Goal: Task Accomplishment & Management: Manage account settings

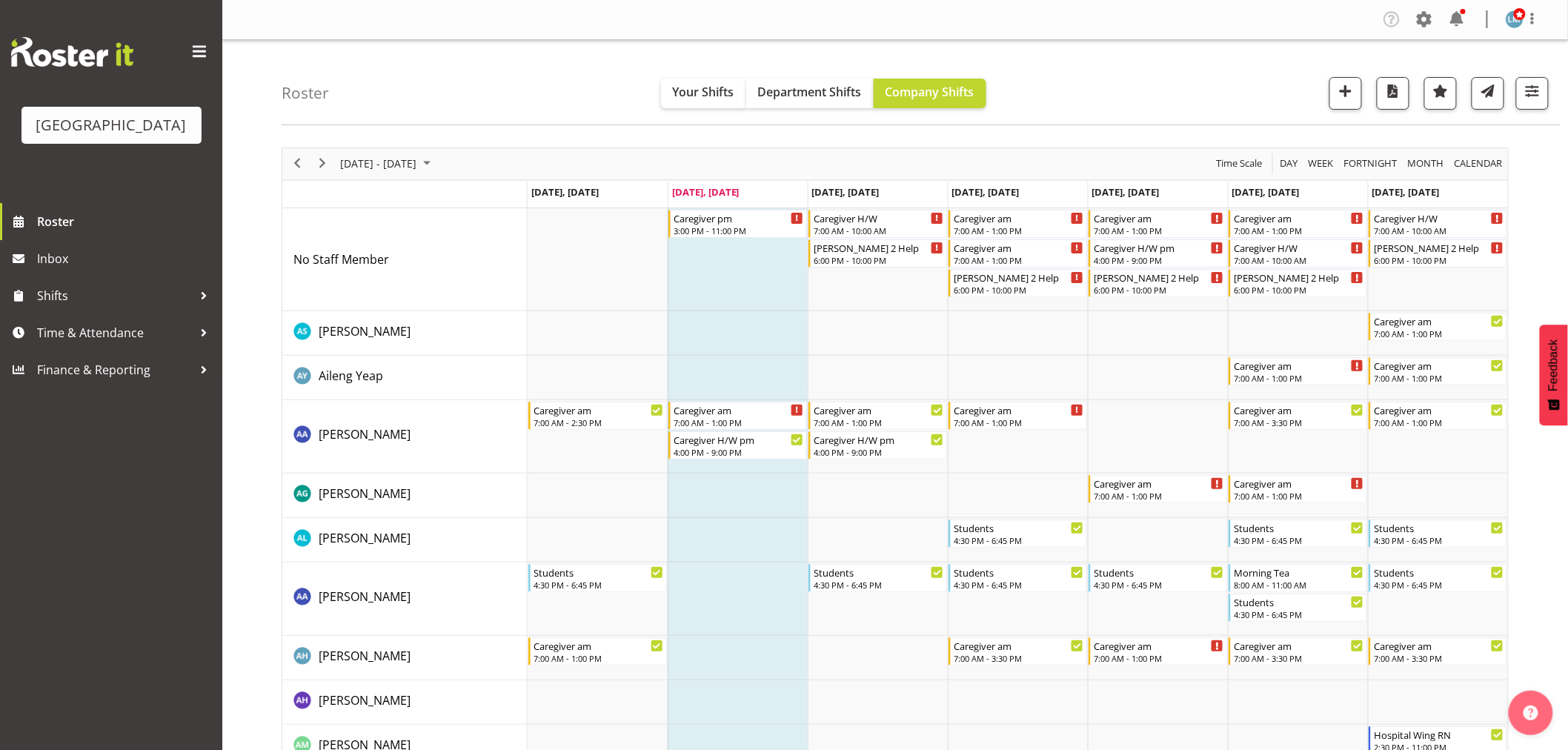
click at [1461, 11] on div at bounding box center [1463, 11] width 5 height 5
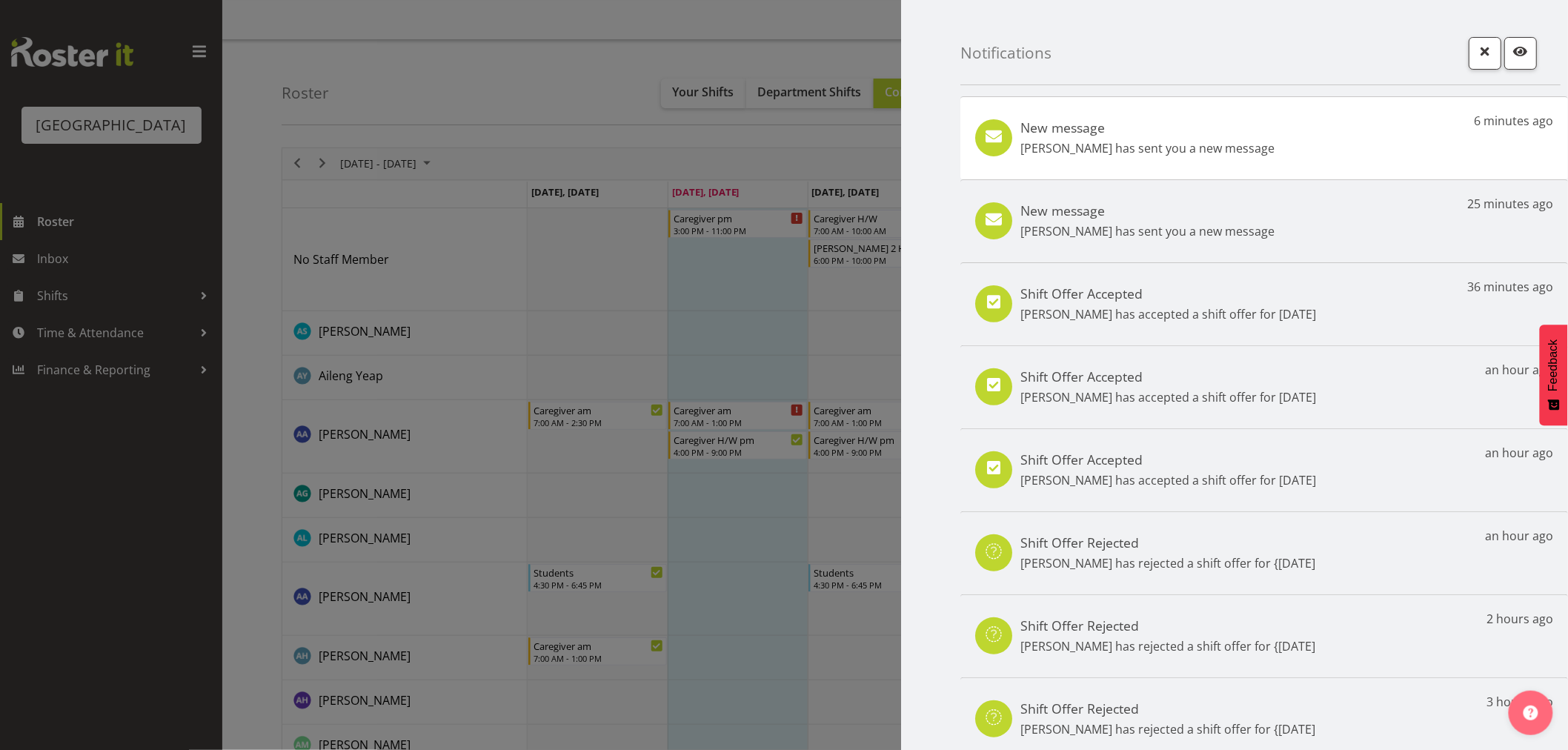
scroll to position [68, 0]
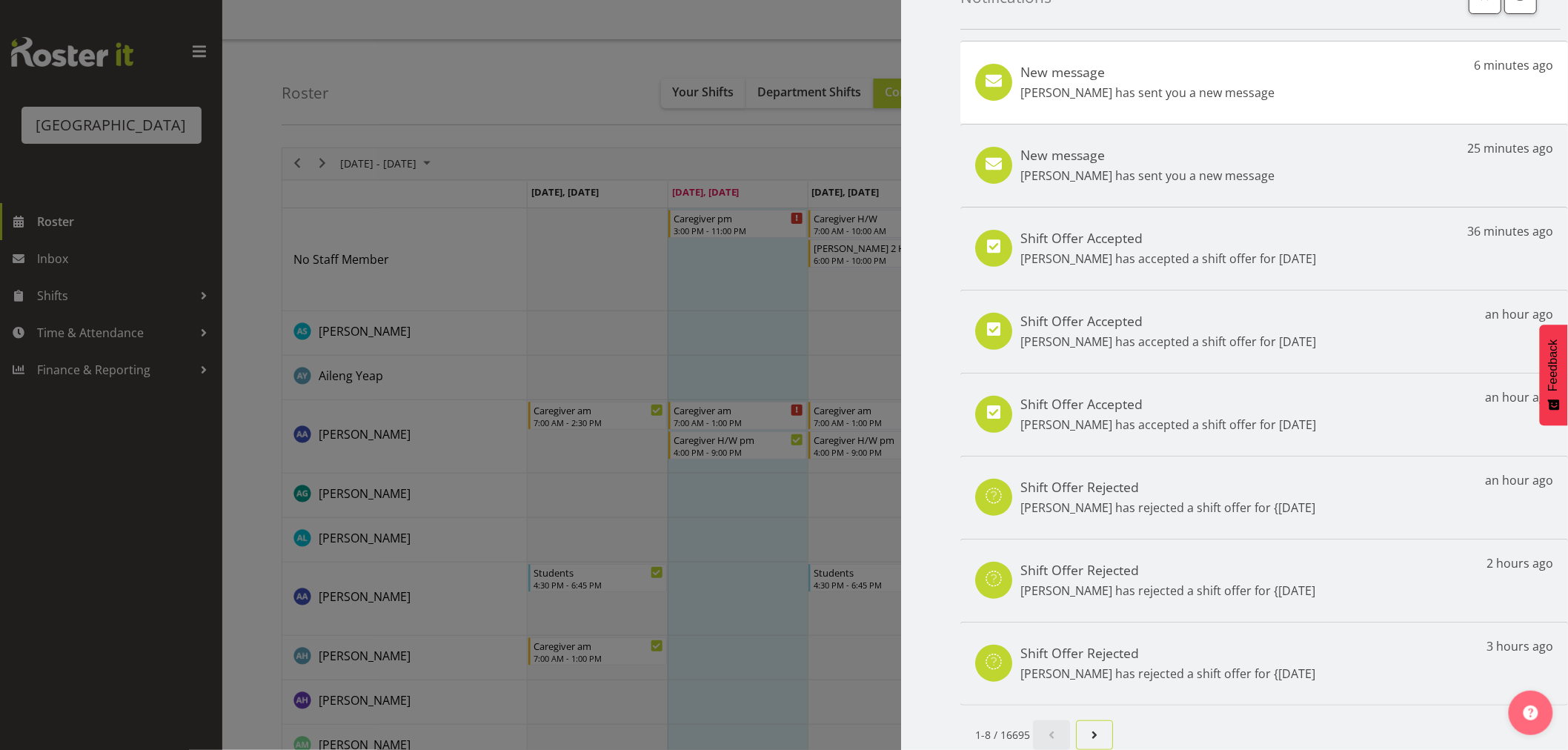
click at [1087, 731] on span "Next page" at bounding box center [1095, 734] width 17 height 17
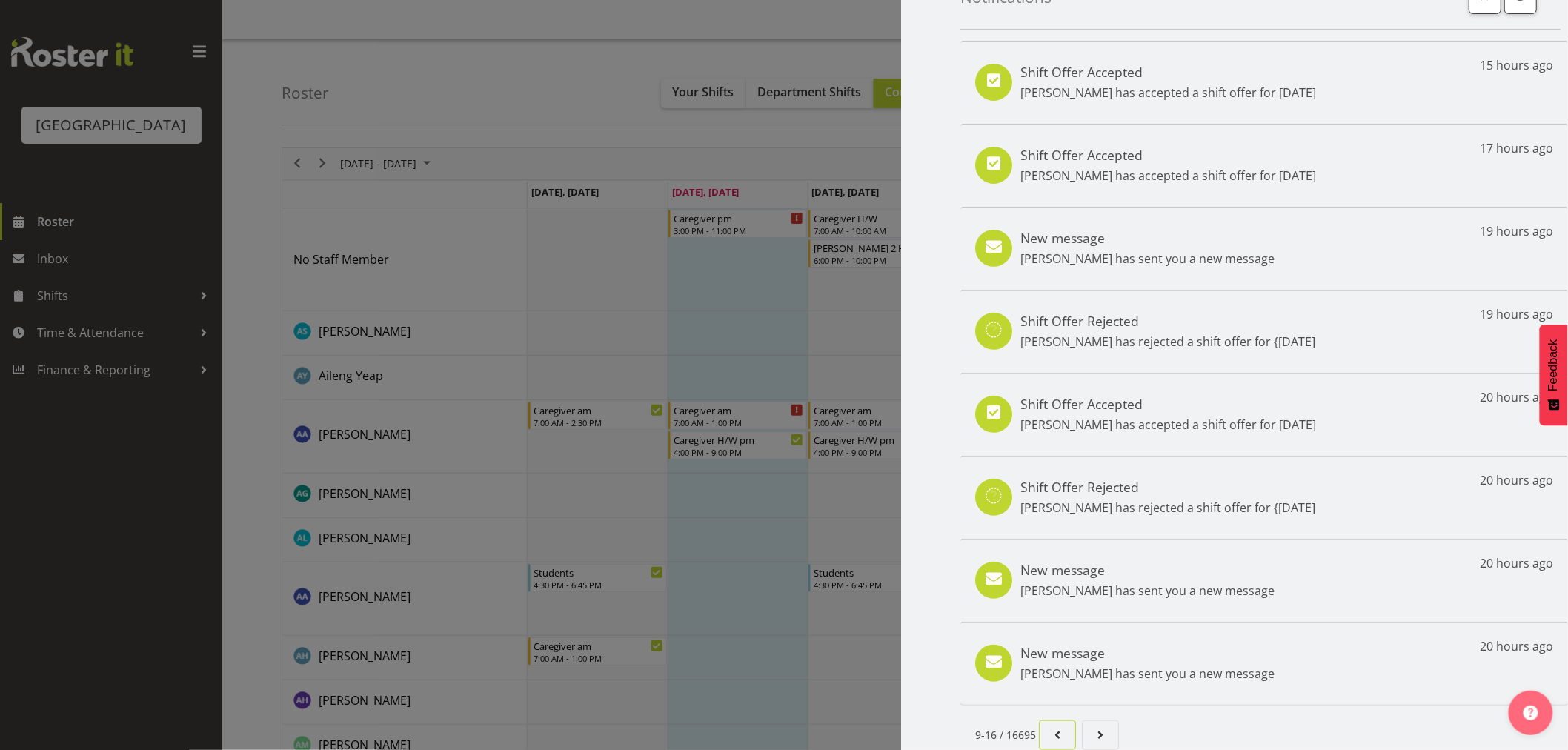
click at [1050, 726] on span "Page 1." at bounding box center [1058, 734] width 17 height 17
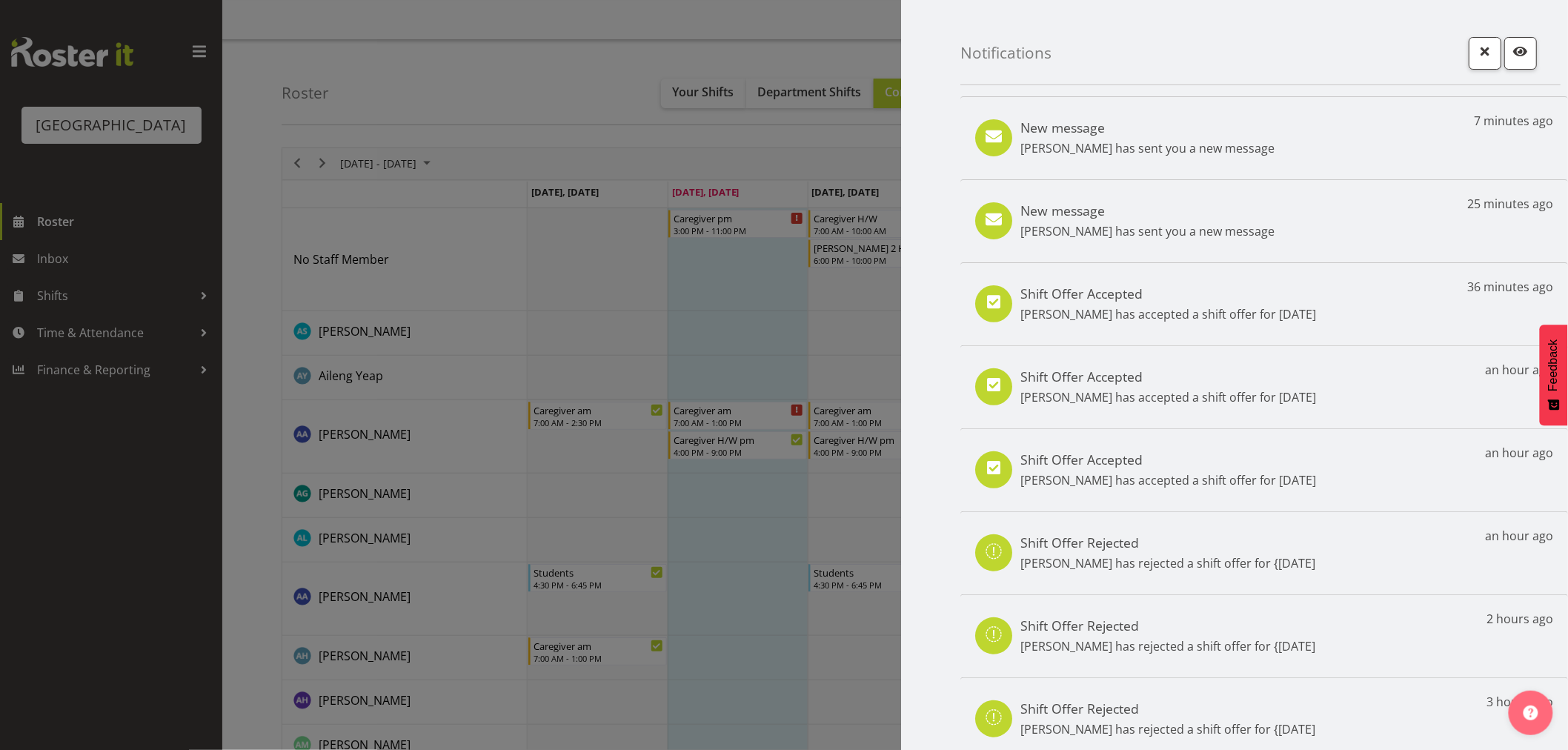
click at [107, 610] on div at bounding box center [784, 375] width 1568 height 750
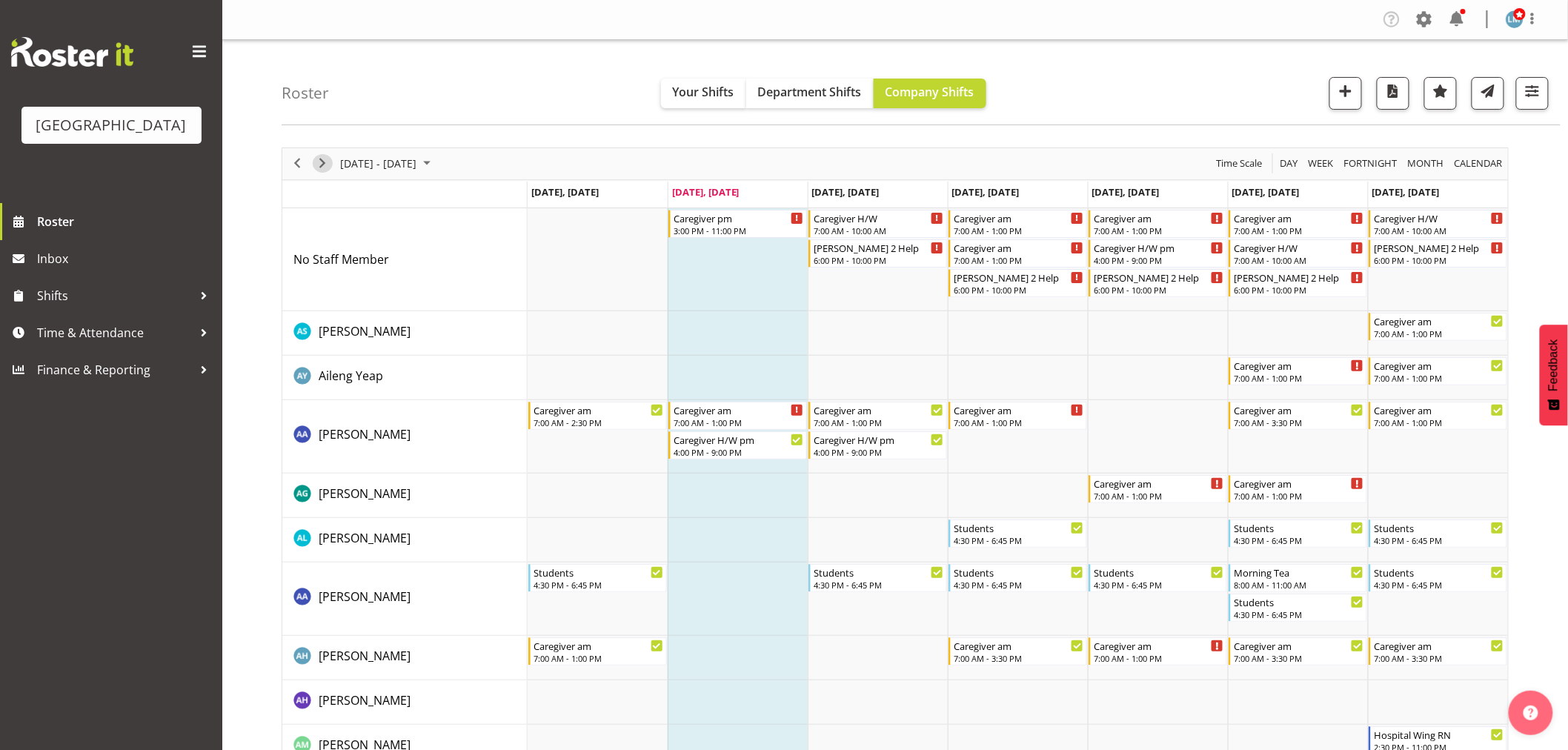
click at [314, 163] on span "Next" at bounding box center [323, 163] width 17 height 18
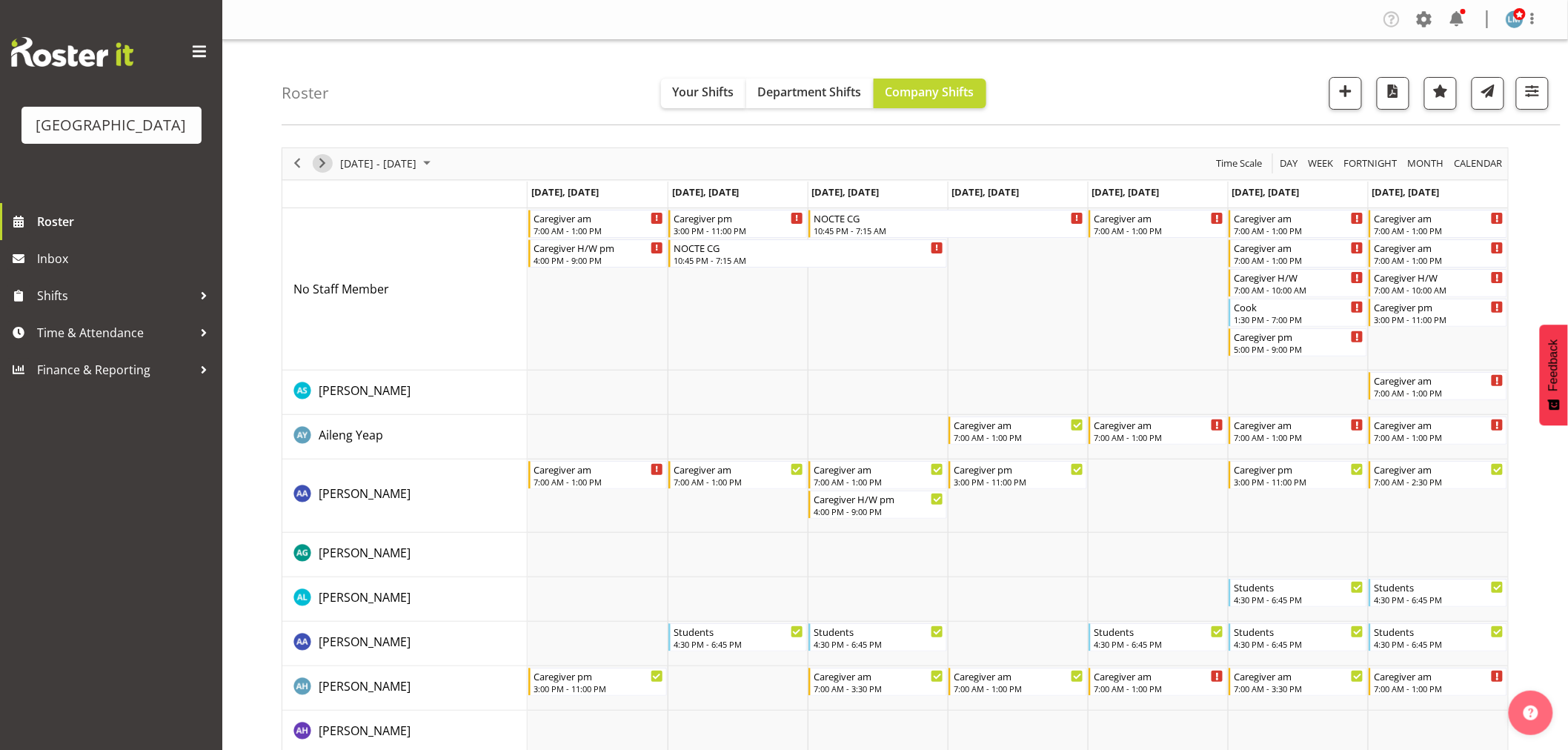
click at [323, 160] on span "Next" at bounding box center [323, 163] width 17 height 18
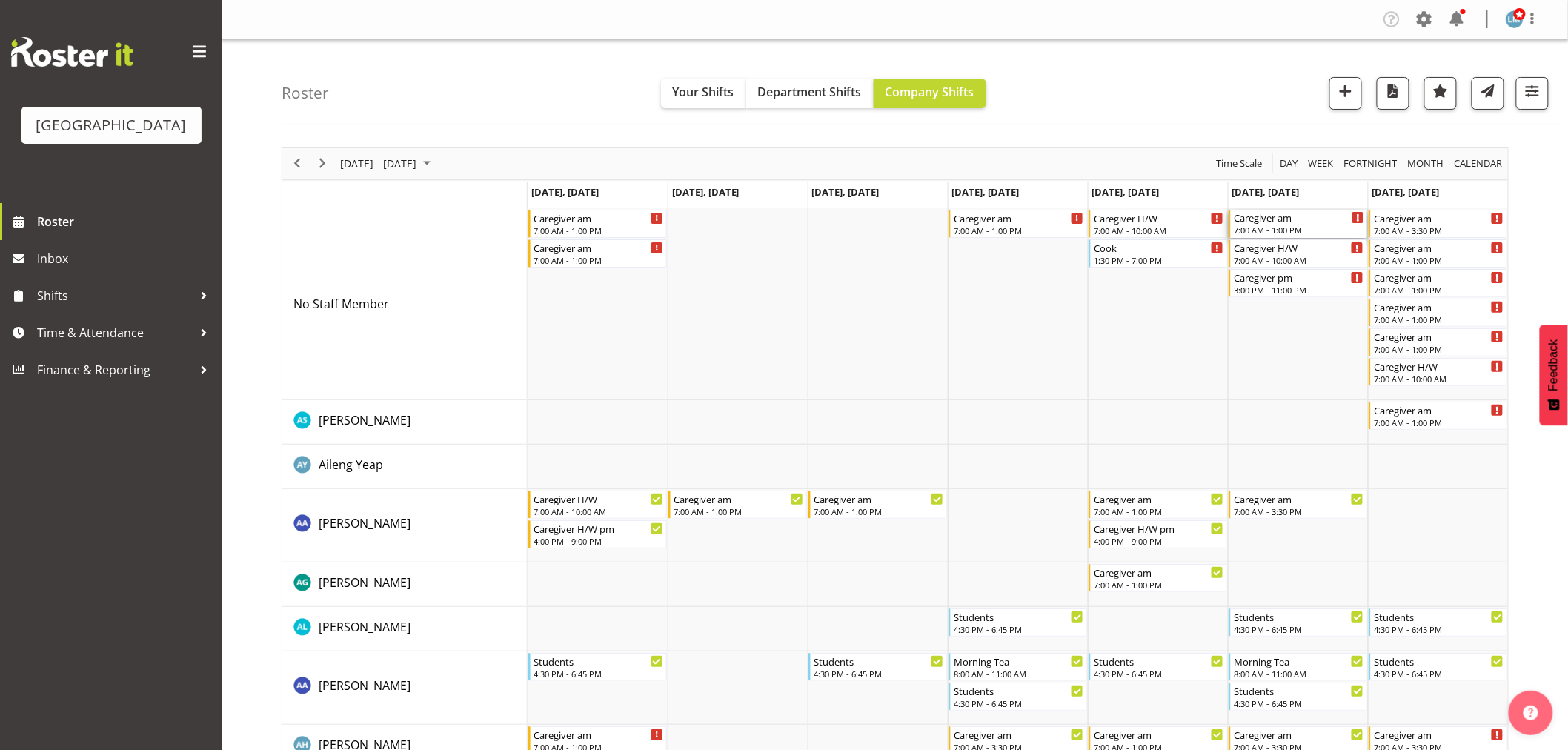
click at [1338, 227] on div "7:00 AM - 1:00 PM" at bounding box center [1300, 229] width 130 height 12
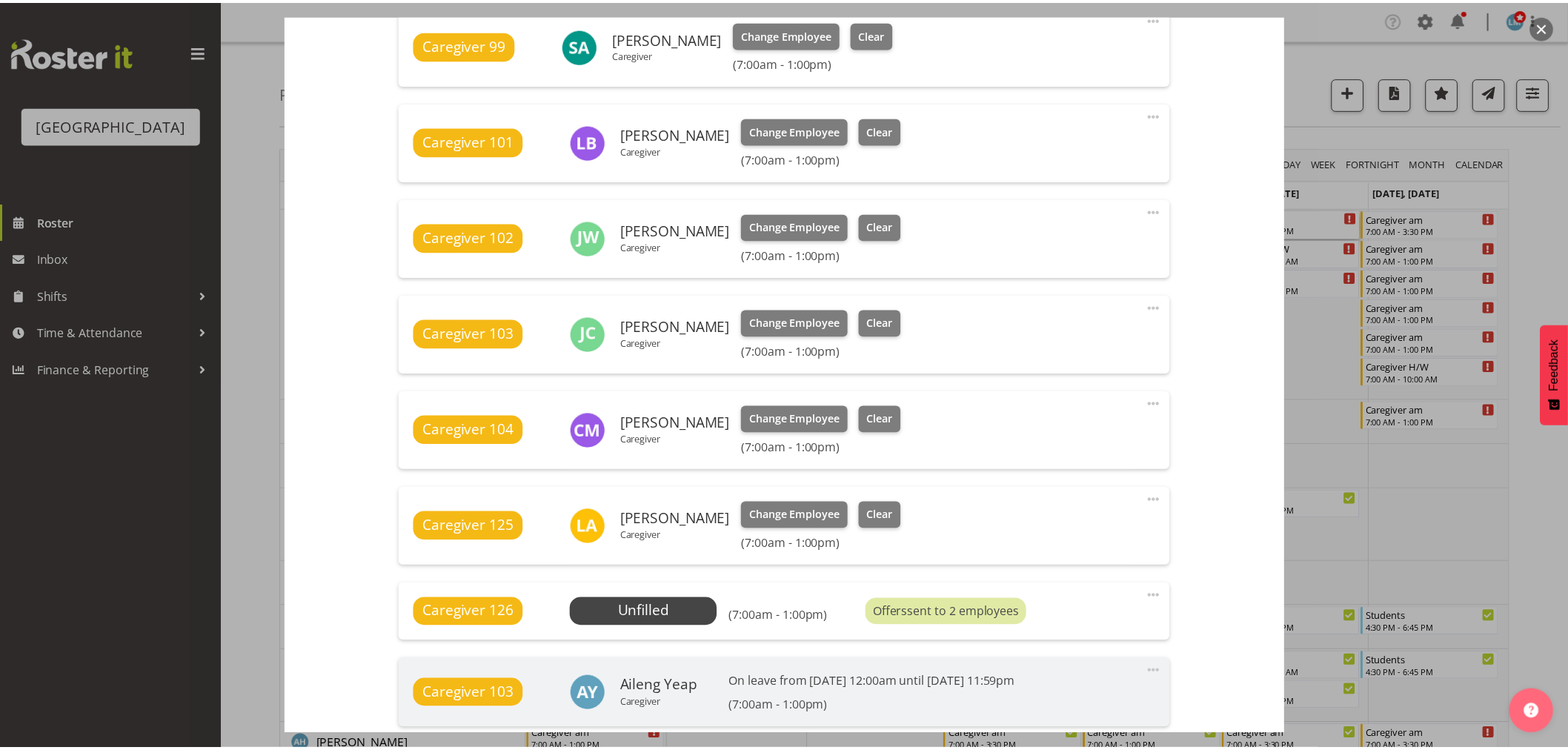
scroll to position [935, 0]
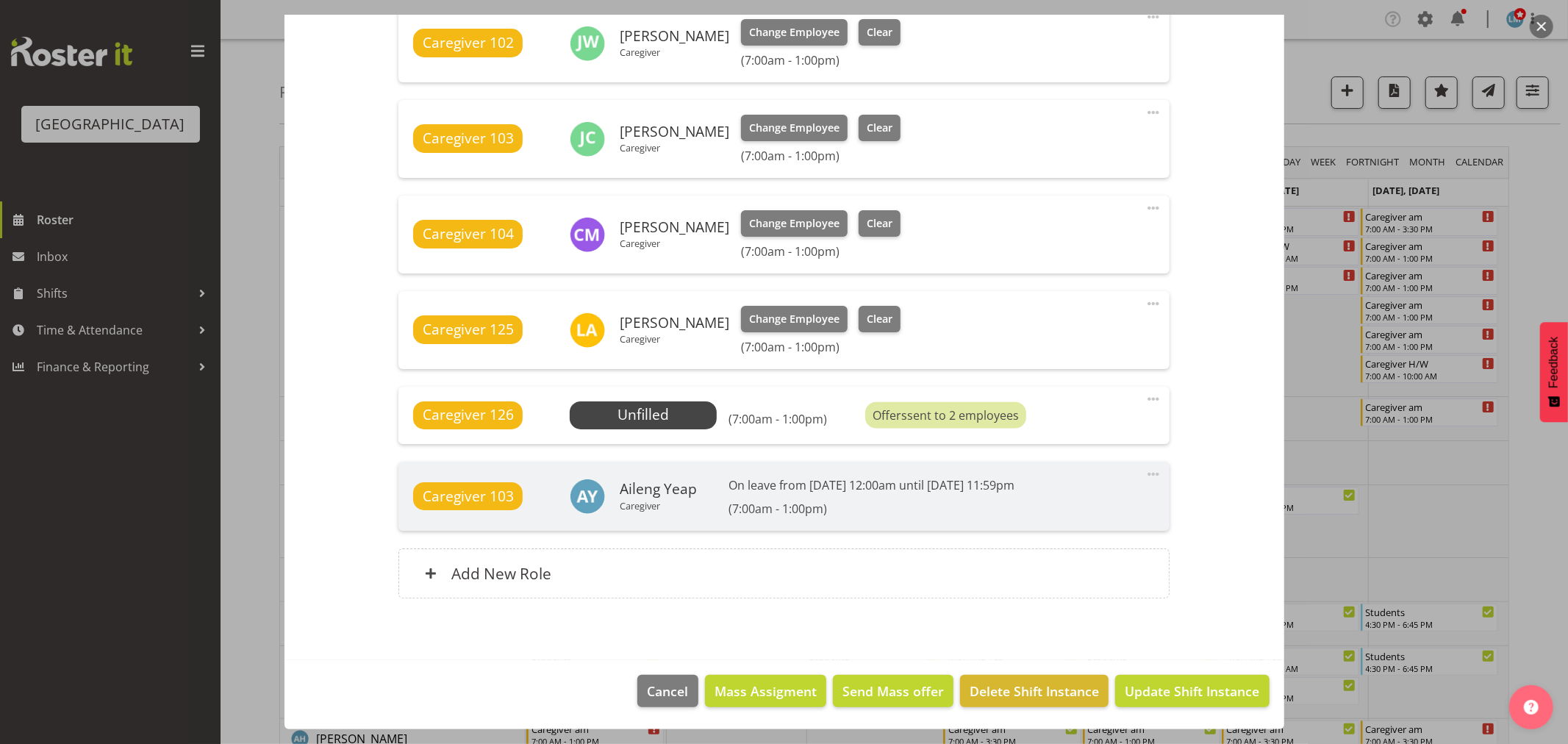
click at [1531, 206] on div at bounding box center [784, 372] width 1568 height 744
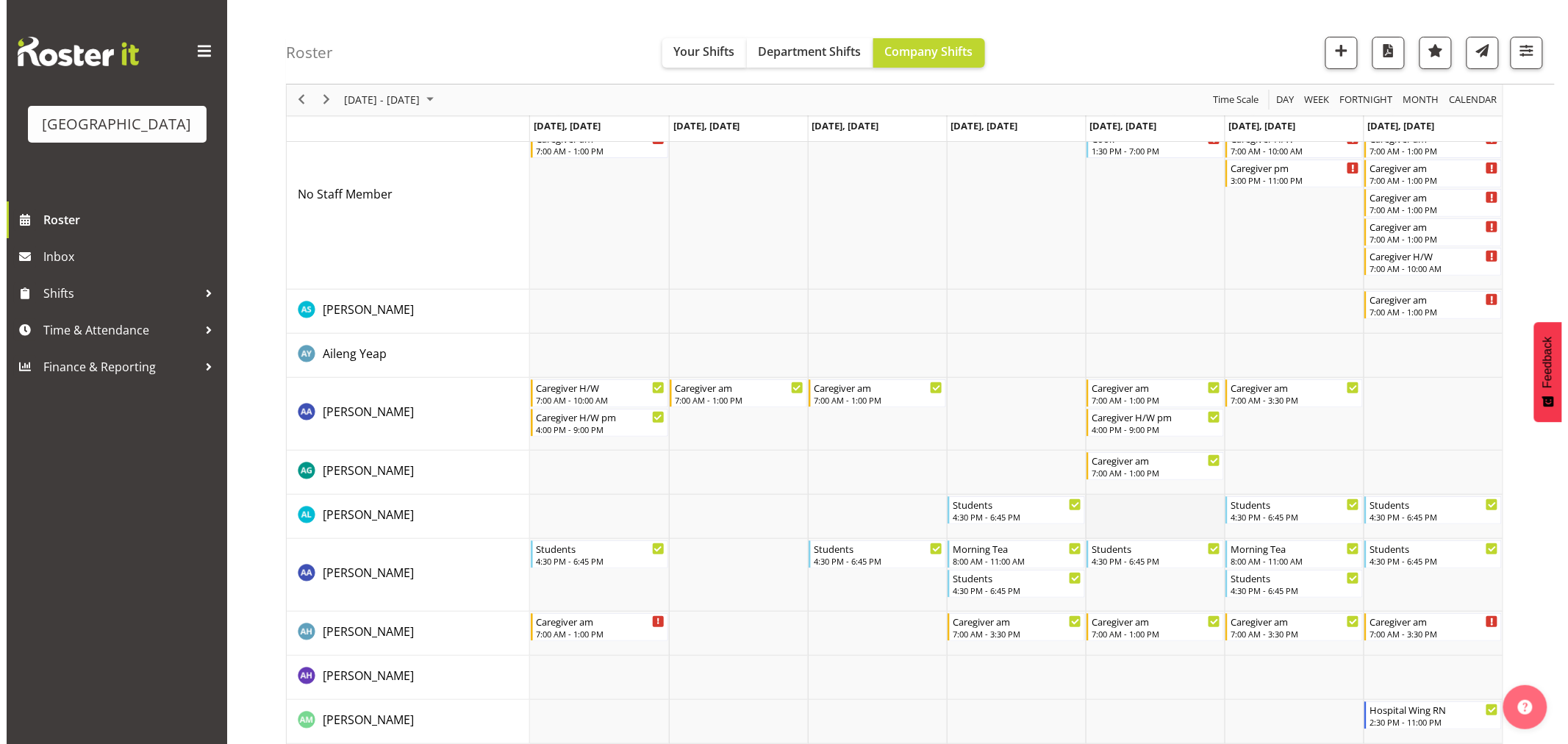
scroll to position [0, 0]
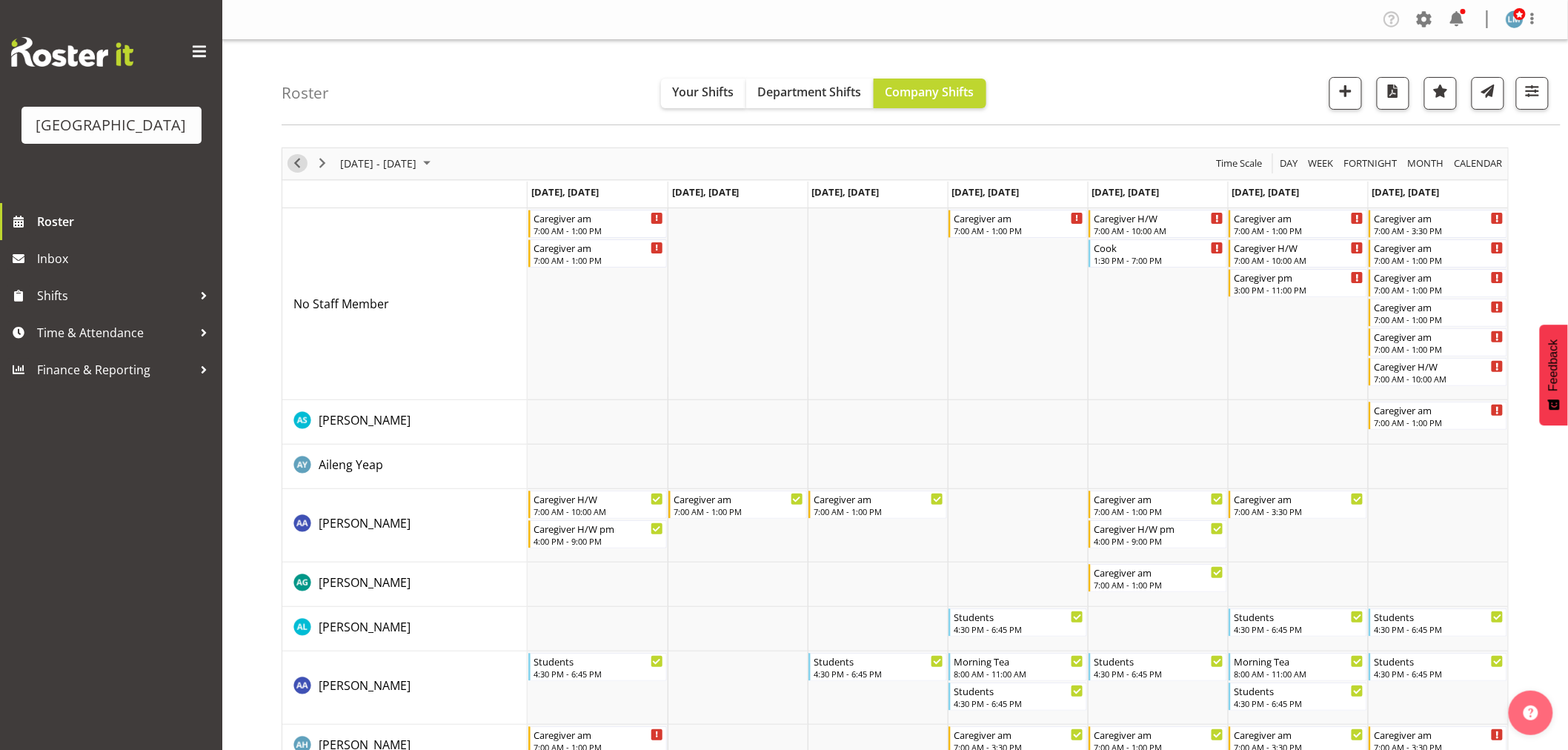
click at [292, 154] on div "previous period" at bounding box center [297, 163] width 25 height 31
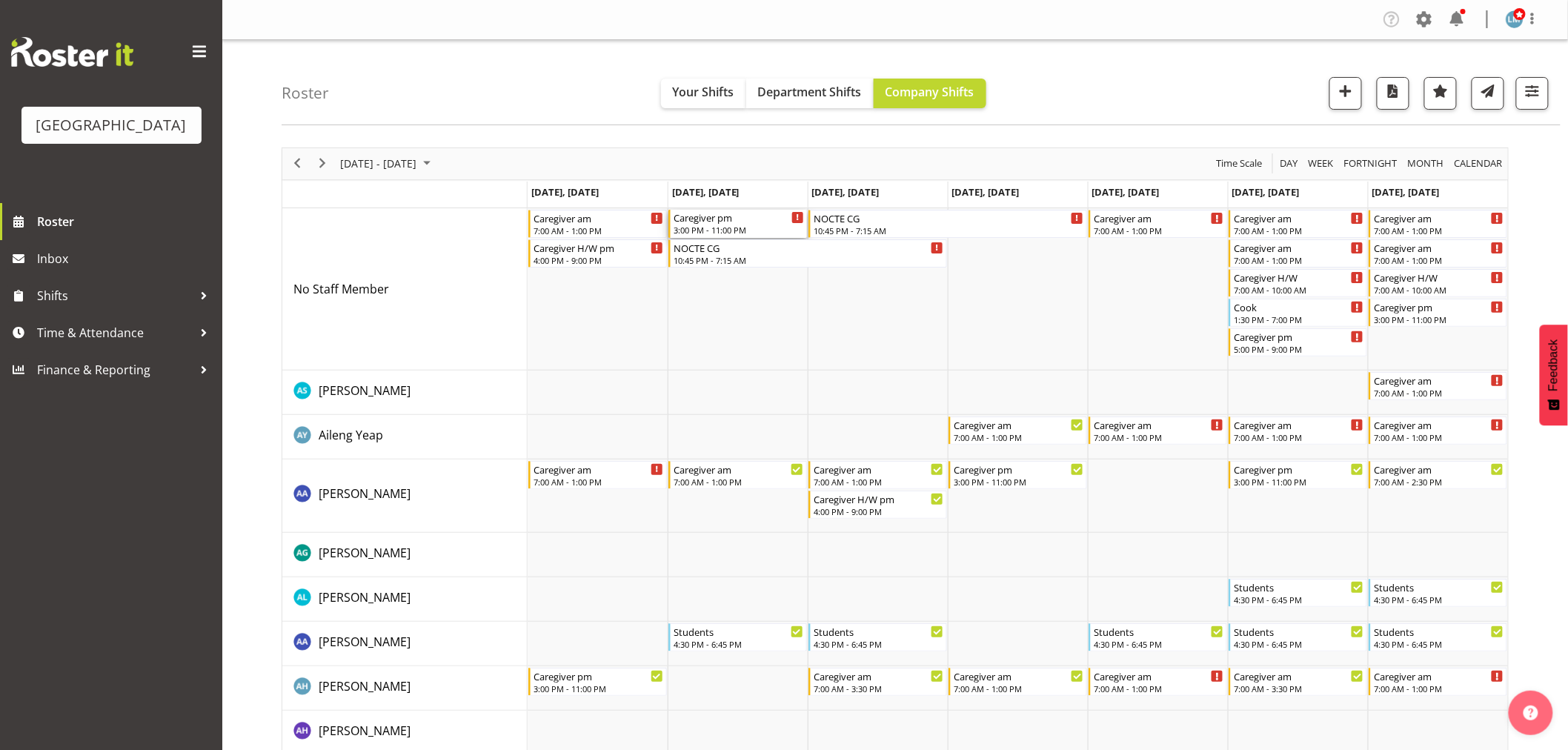
click at [735, 228] on div "3:00 PM - 11:00 PM" at bounding box center [739, 229] width 130 height 12
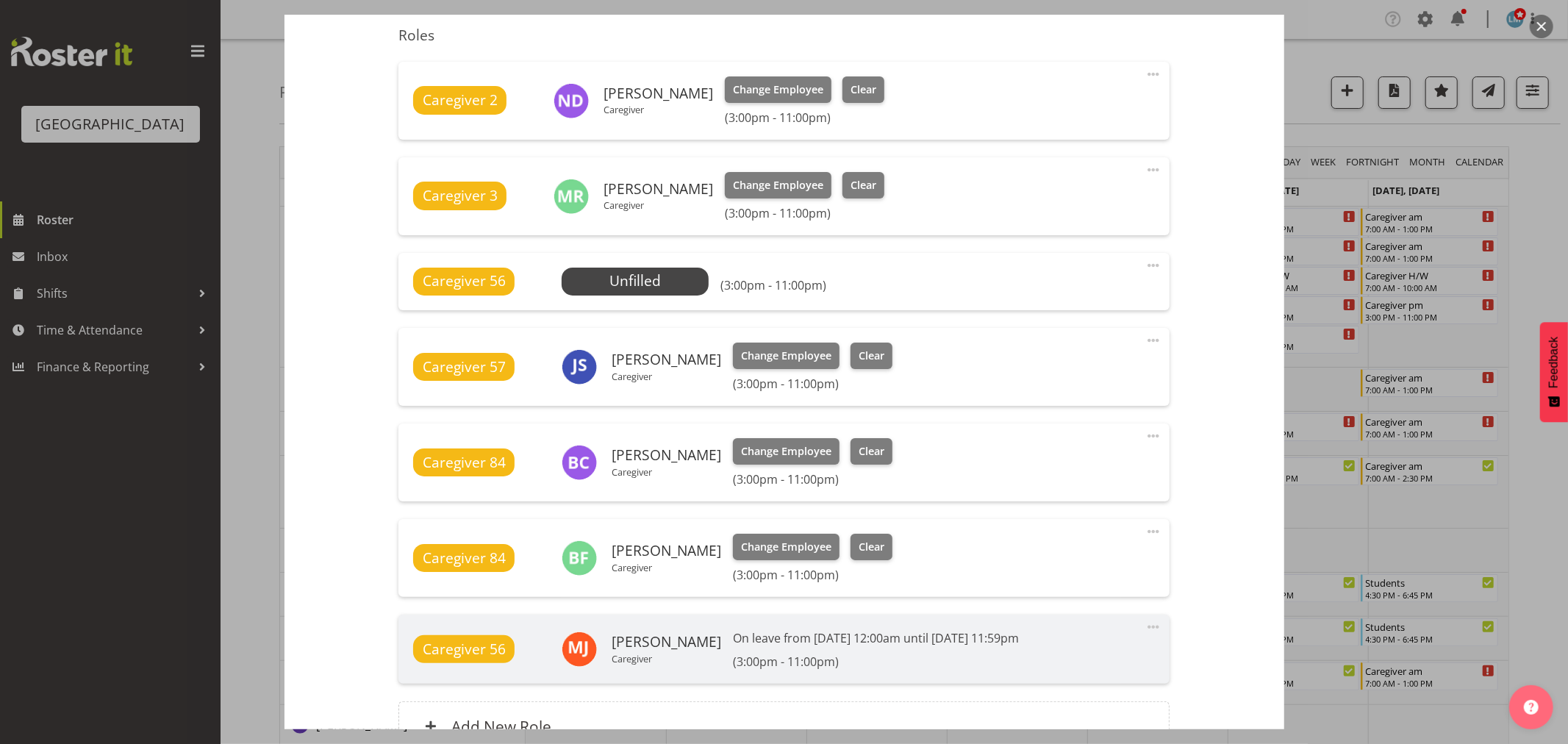
scroll to position [490, 0]
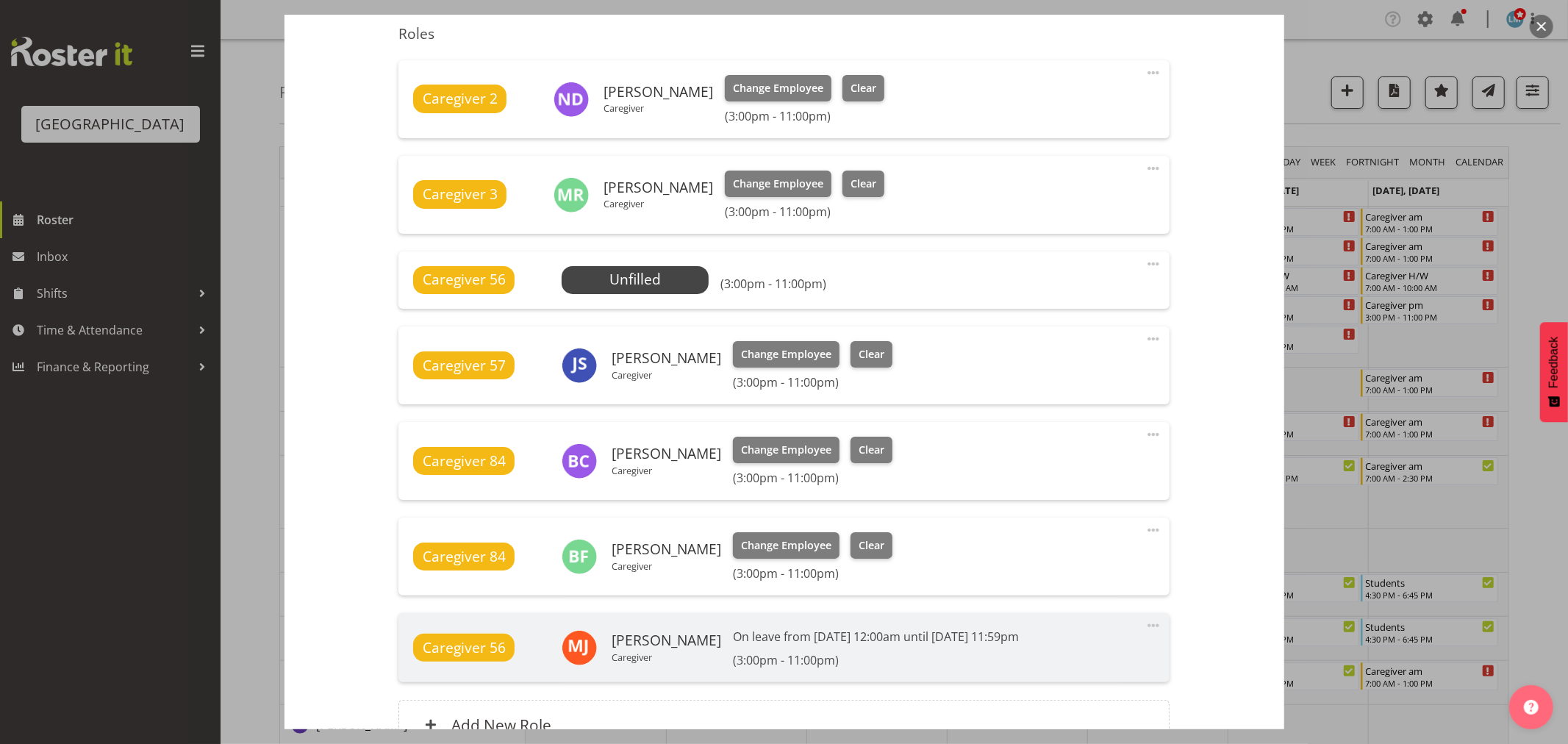
click at [1525, 197] on div at bounding box center [784, 372] width 1568 height 744
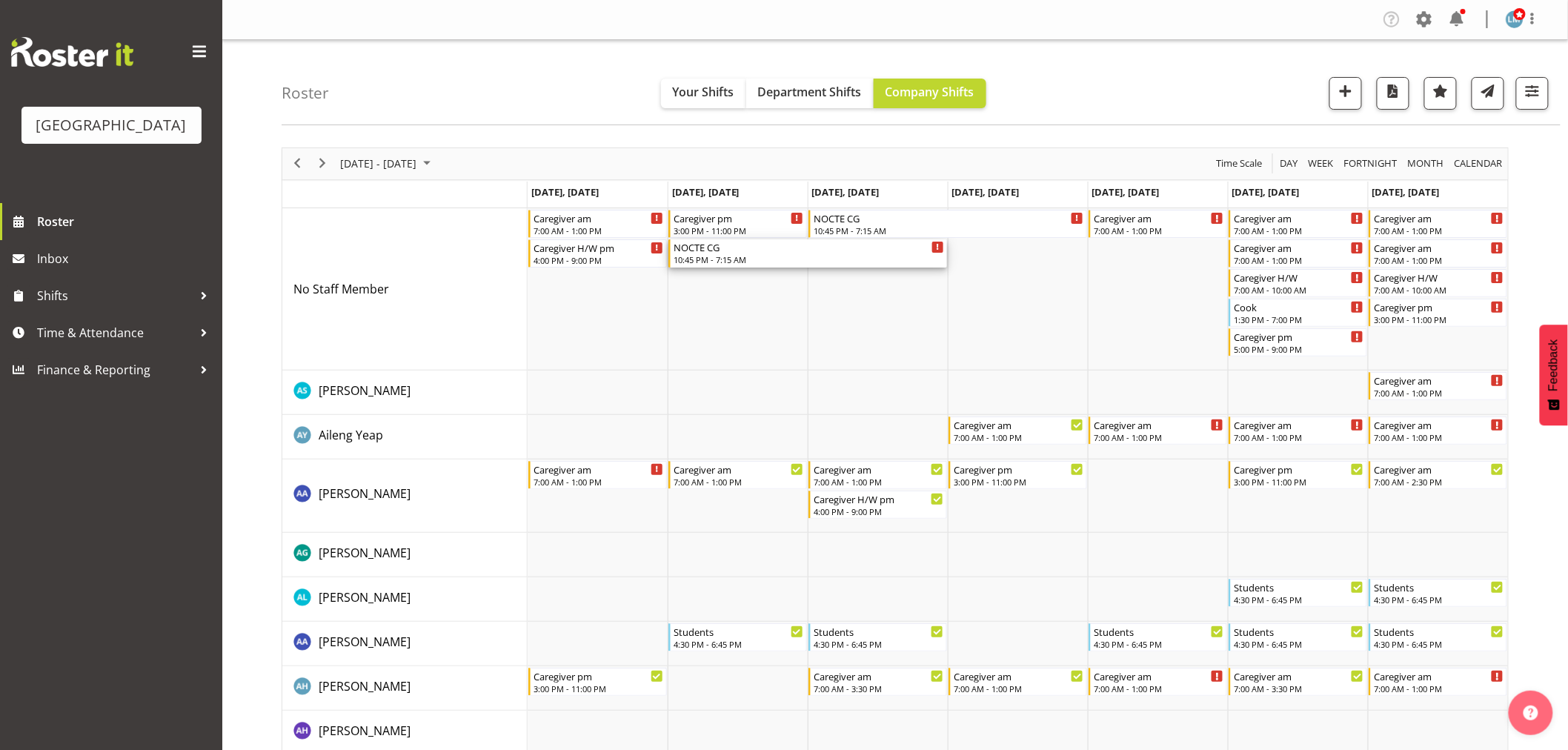
click at [791, 253] on div "NOCTE CG" at bounding box center [809, 246] width 270 height 15
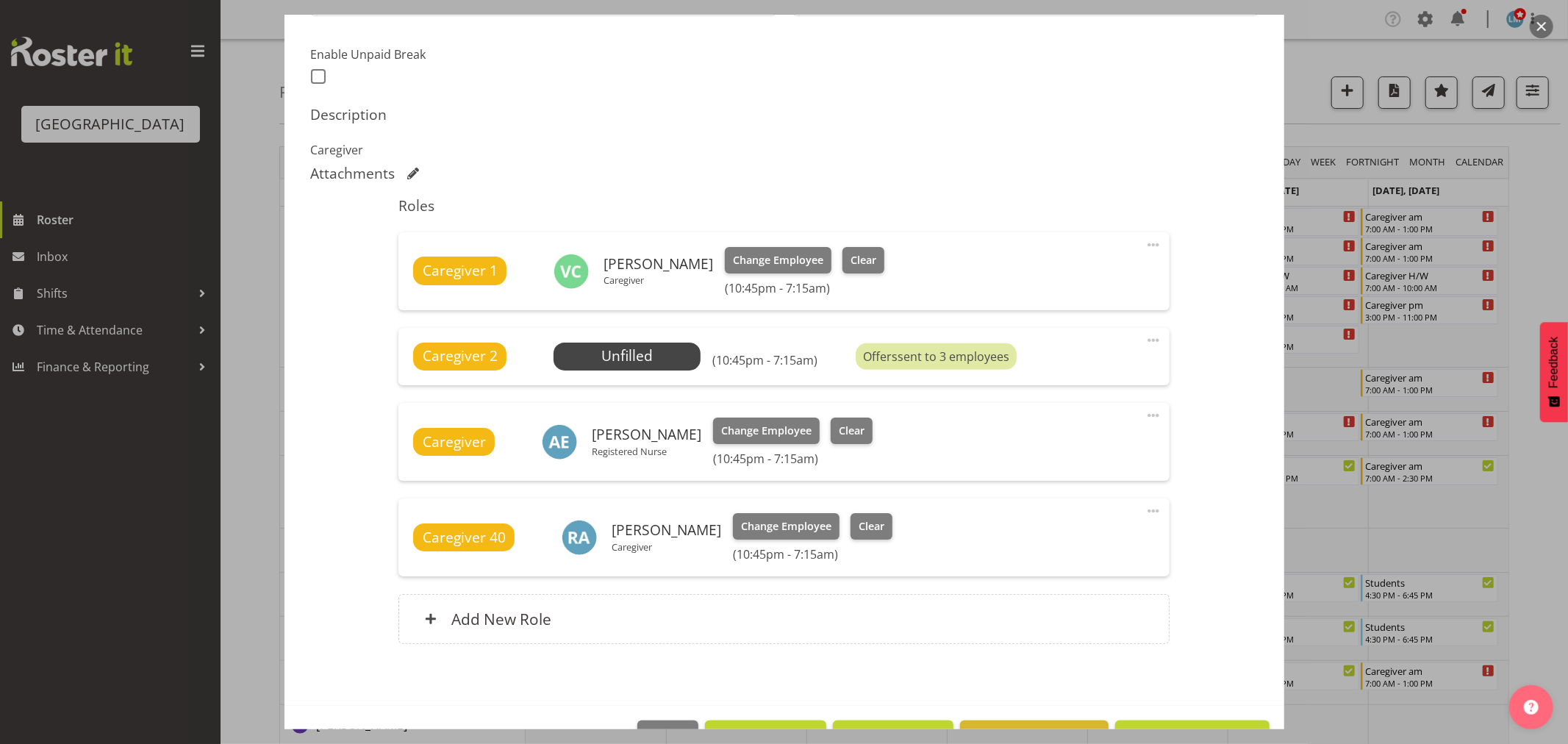
scroll to position [408, 0]
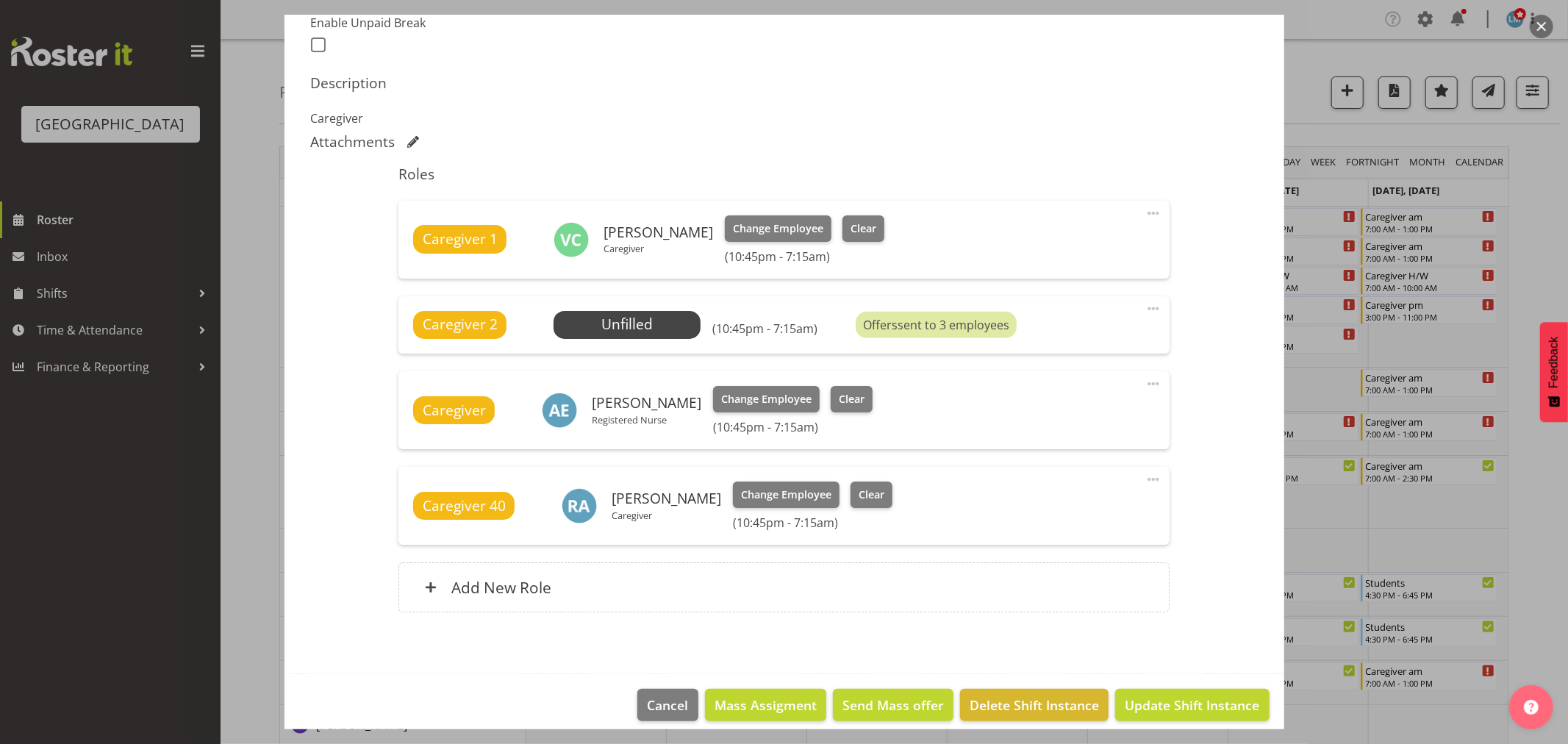
click at [1555, 227] on div at bounding box center [784, 372] width 1568 height 744
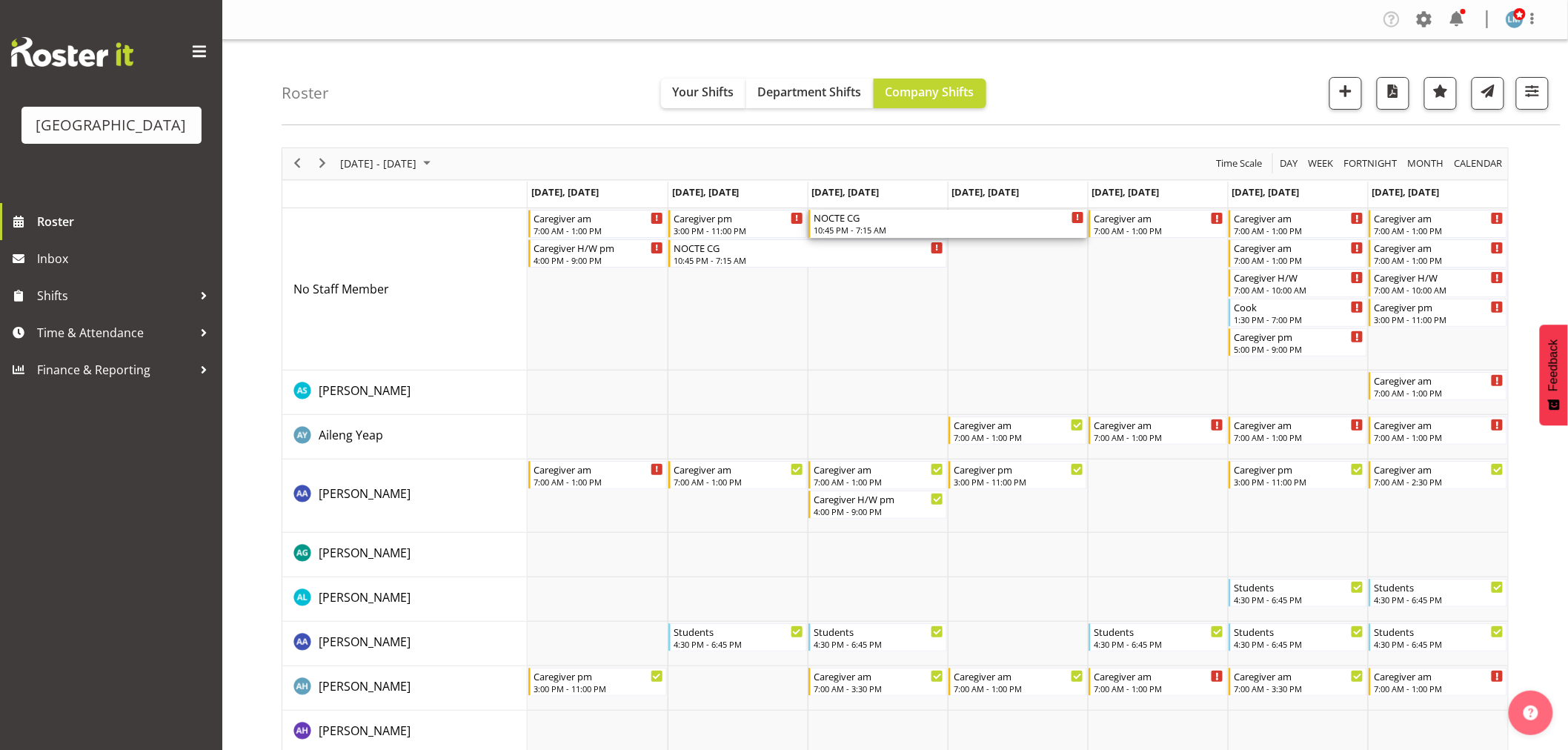
click at [898, 226] on div "10:45 PM - 7:15 AM" at bounding box center [949, 229] width 270 height 12
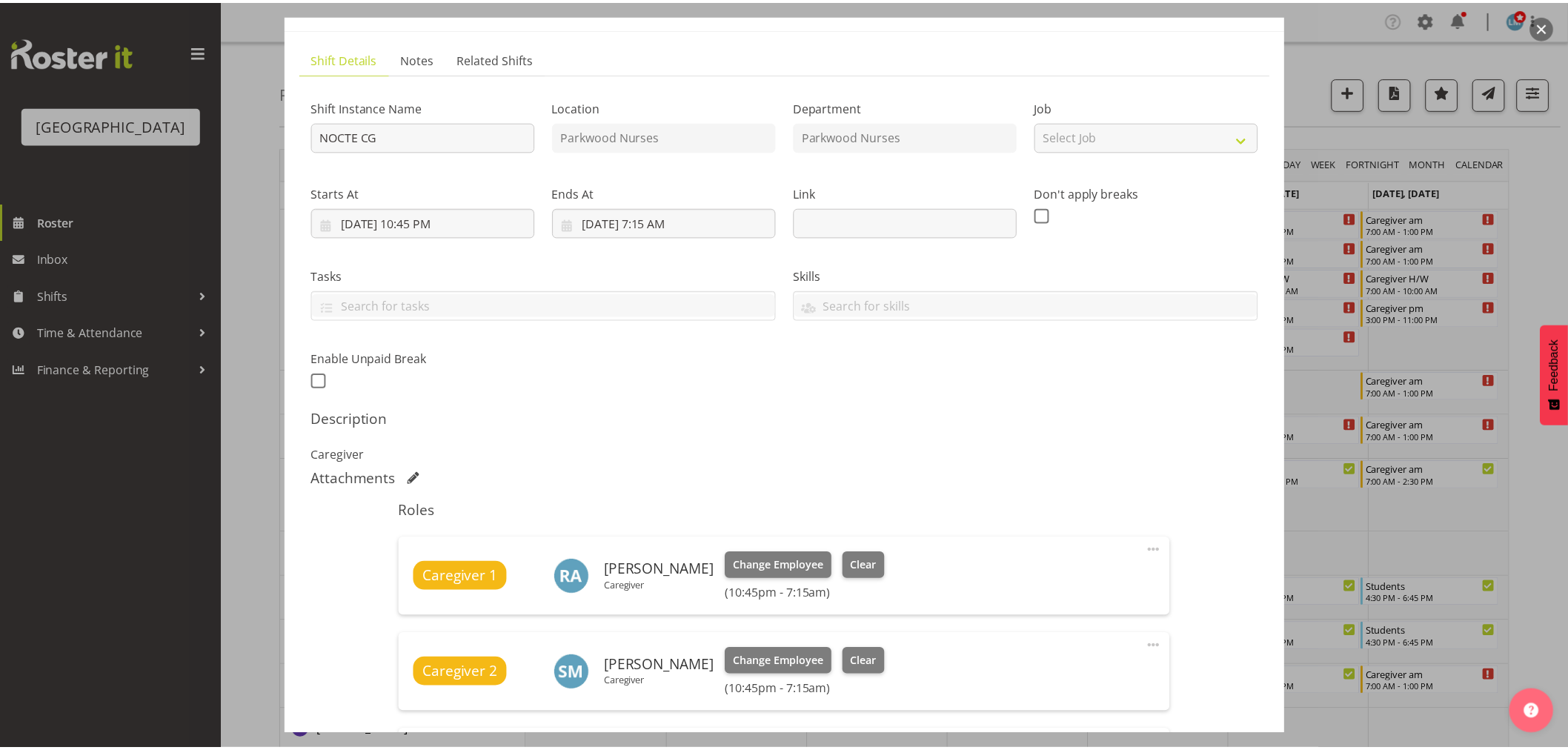
scroll to position [329, 0]
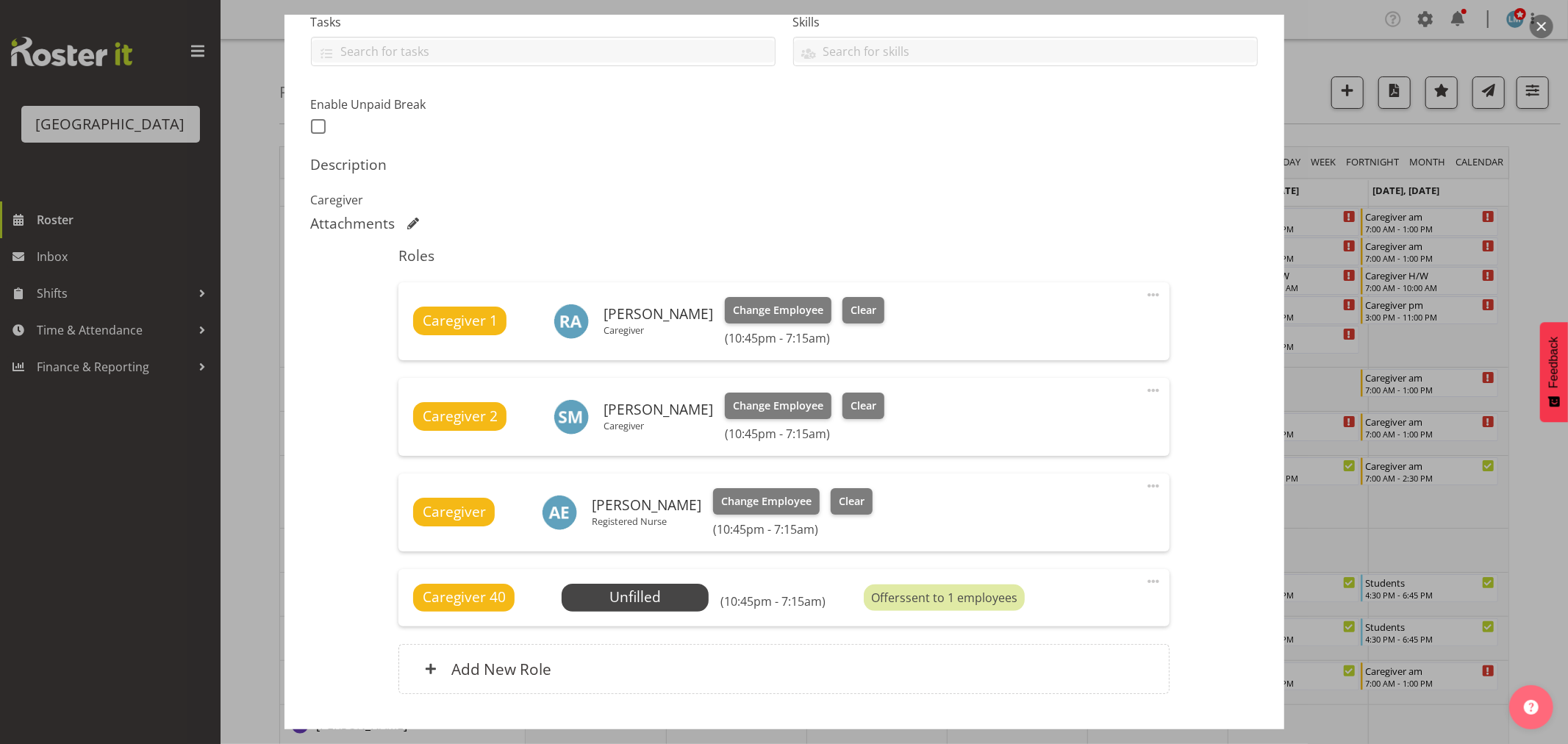
click at [1530, 219] on div at bounding box center [784, 372] width 1568 height 744
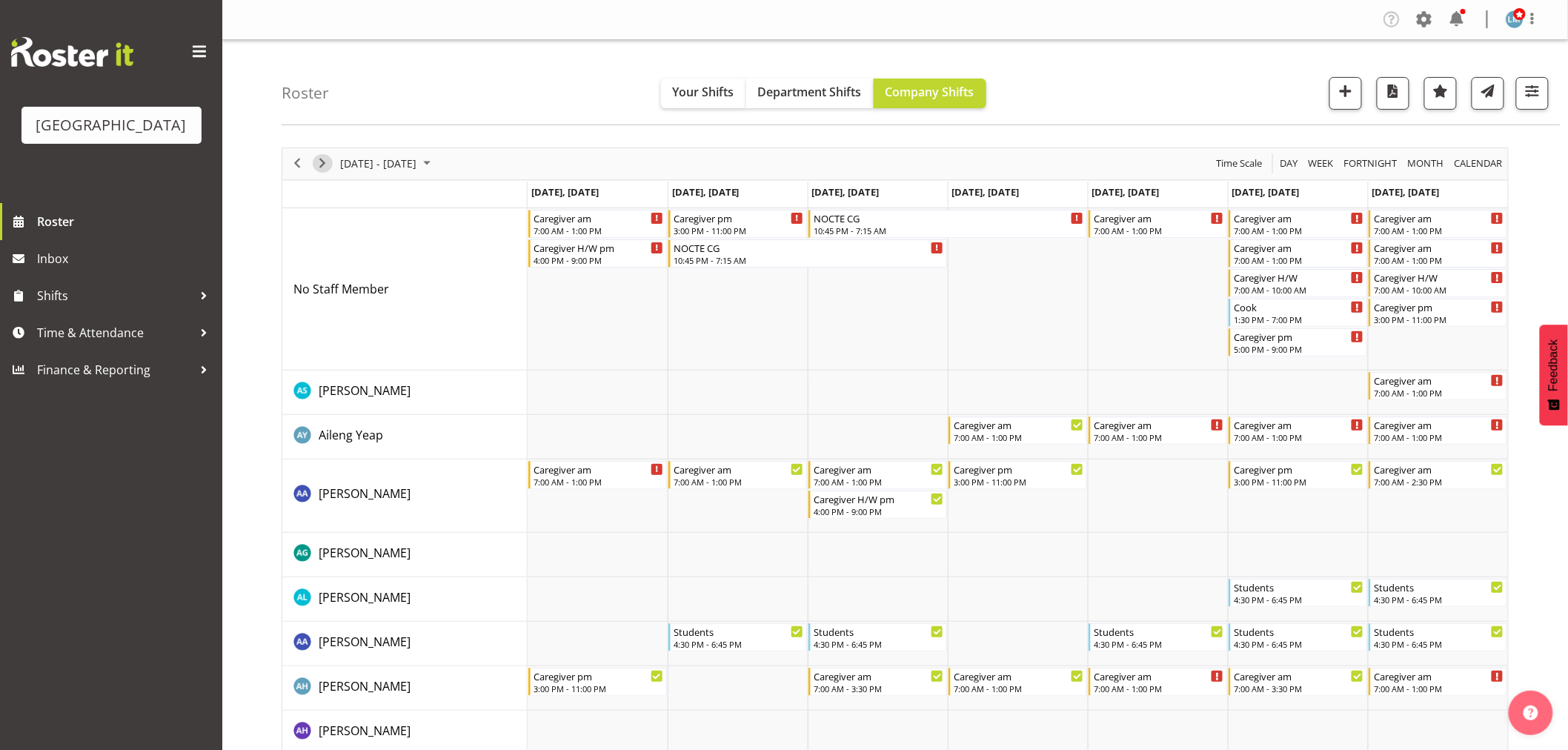
click at [322, 160] on span "Next" at bounding box center [323, 163] width 17 height 18
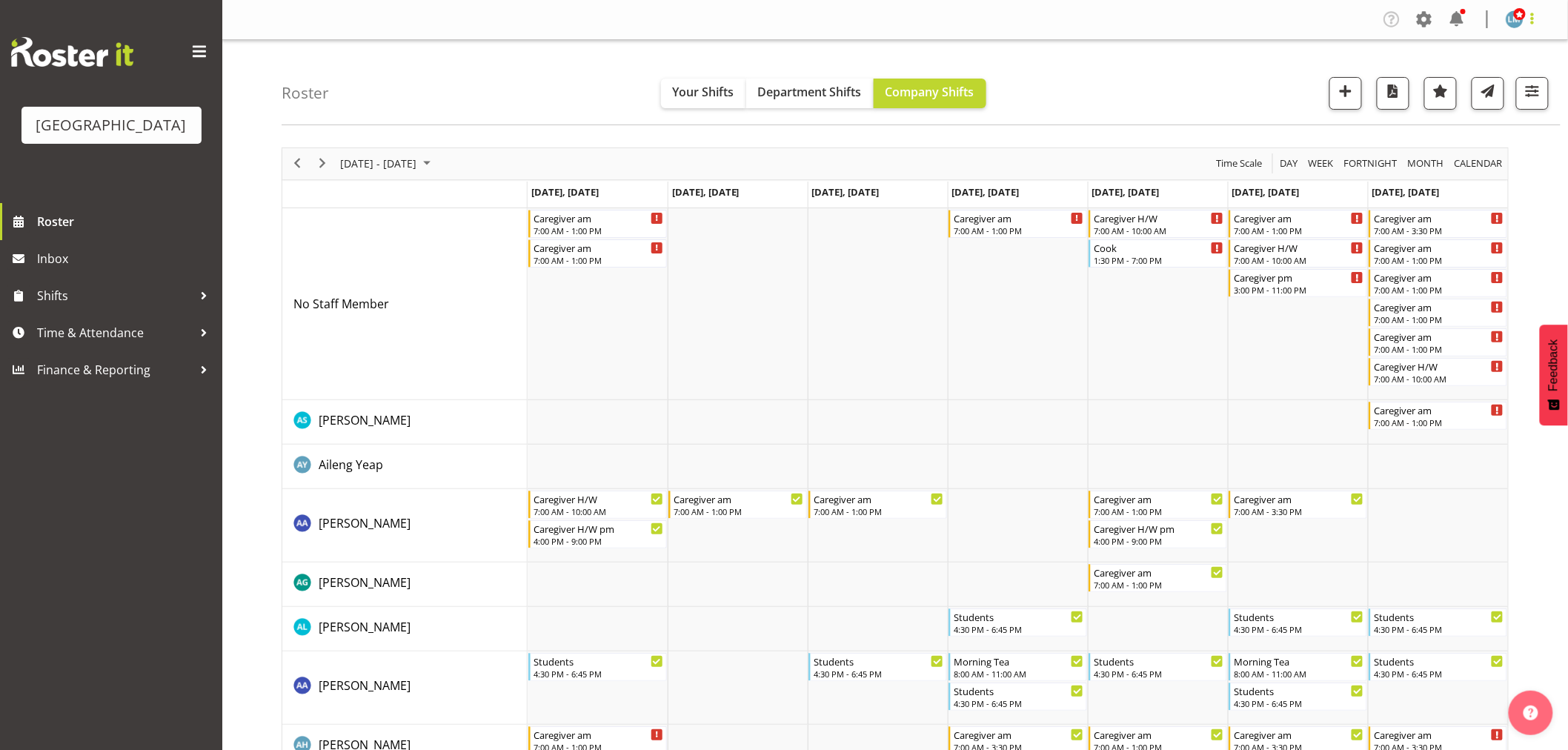
click at [1539, 23] on span at bounding box center [1533, 18] width 17 height 17
click at [1514, 83] on link "Log Out" at bounding box center [1471, 77] width 142 height 26
